Goal: Check status

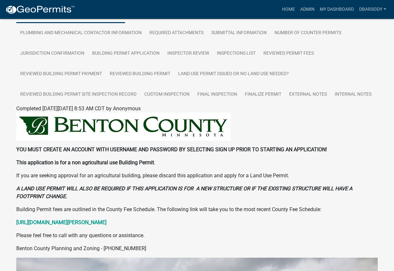
scroll to position [130, 0]
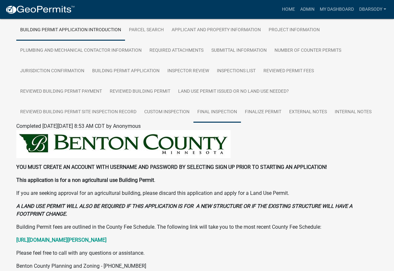
click at [215, 111] on link "Final Inspection" at bounding box center [218, 112] width 48 height 21
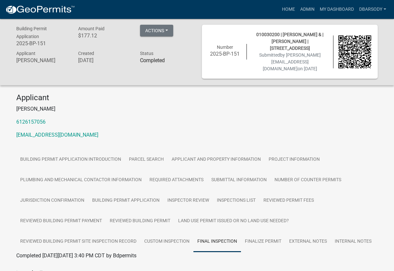
scroll to position [0, 0]
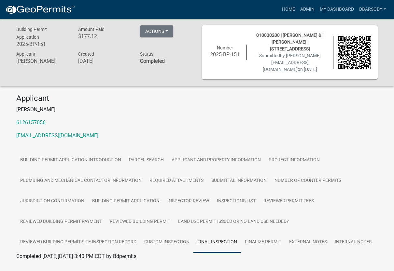
drag, startPoint x: 169, startPoint y: 107, endPoint x: 171, endPoint y: 102, distance: 5.1
click at [169, 107] on p "Abigail Norman" at bounding box center [197, 110] width 362 height 8
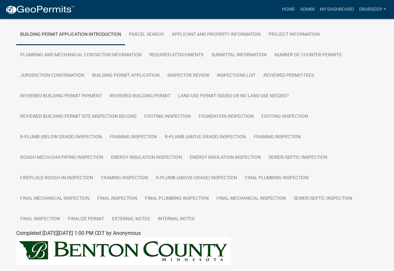
scroll to position [130, 0]
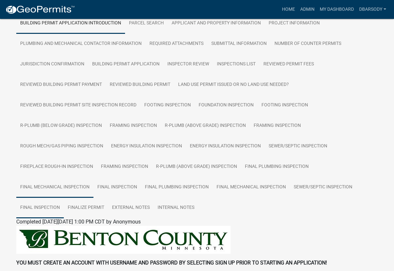
drag, startPoint x: 45, startPoint y: 209, endPoint x: 49, endPoint y: 209, distance: 3.3
click at [45, 209] on link "Final Inspection" at bounding box center [40, 208] width 48 height 21
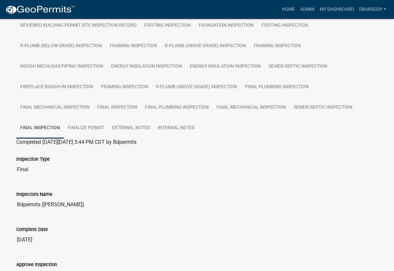
scroll to position [254, 0]
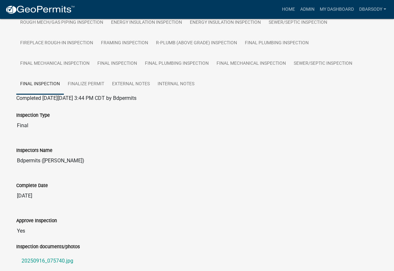
click at [200, 171] on div "Inspectors Name Bdpermits (Blake DeMarais)" at bounding box center [196, 155] width 371 height 35
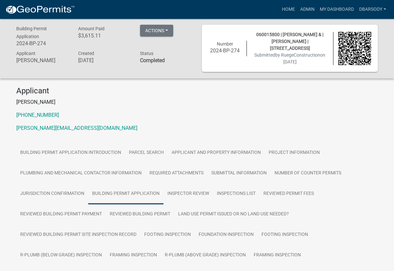
scroll to position [0, 0]
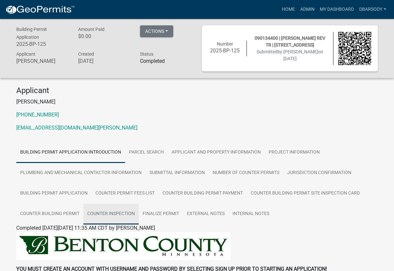
click at [114, 213] on link "Counter Inspection" at bounding box center [110, 214] width 55 height 21
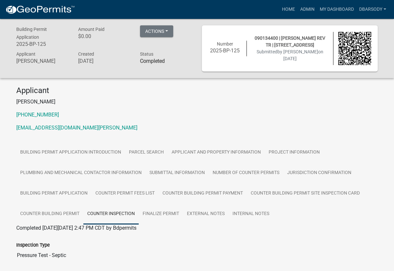
drag, startPoint x: 190, startPoint y: 108, endPoint x: 190, endPoint y: 104, distance: 3.9
click at [190, 107] on div "Applicant Sean Moe 320-968-5070 smoe@co.benton.mn.us" at bounding box center [196, 111] width 371 height 51
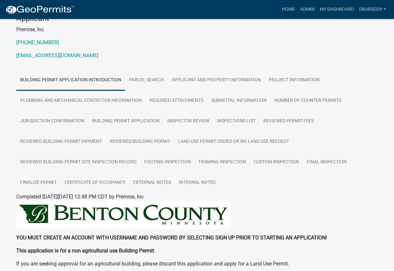
scroll to position [65, 0]
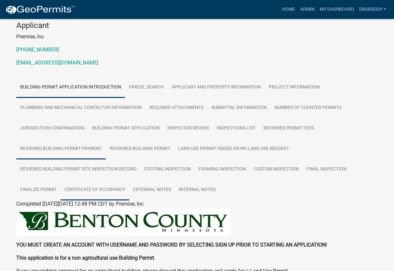
click at [89, 190] on link "Certificate of Occupancy" at bounding box center [95, 190] width 69 height 21
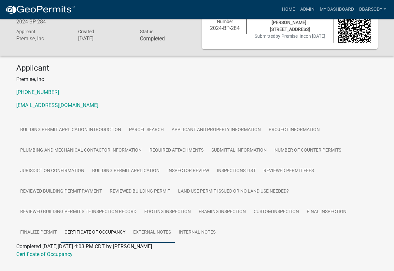
scroll to position [38, 0]
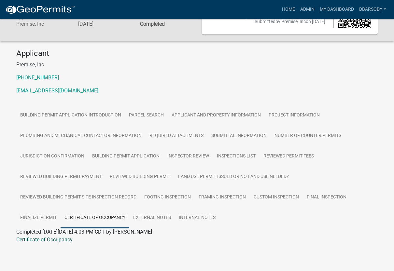
click at [48, 240] on link "Certificate of Occupancy" at bounding box center [44, 240] width 56 height 6
